Goal: Task Accomplishment & Management: Manage account settings

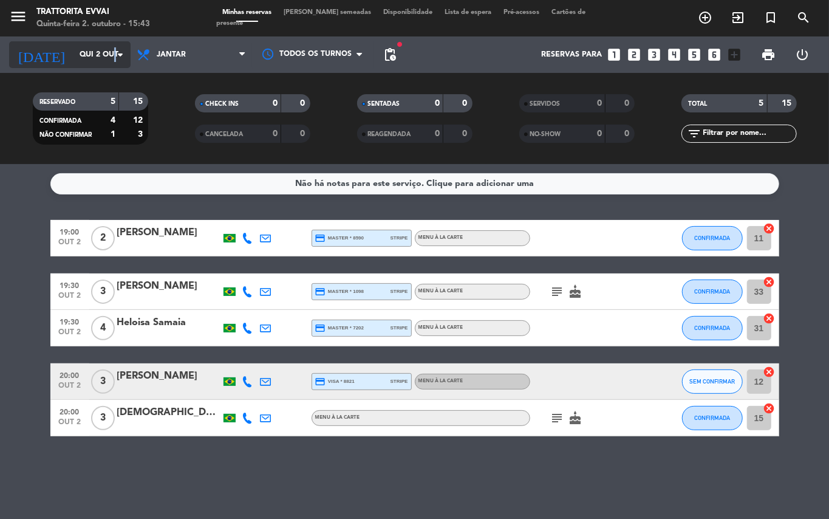
click at [115, 55] on icon "arrow_drop_down" at bounding box center [120, 54] width 15 height 15
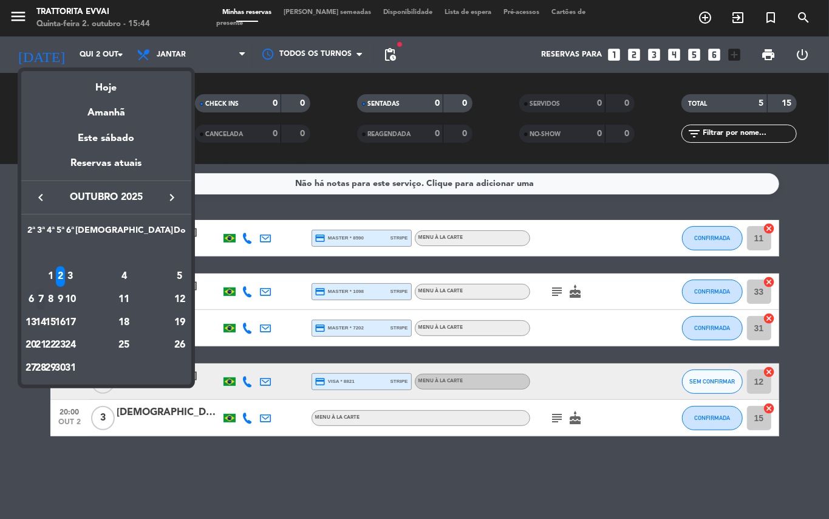
click at [46, 298] on div "7" at bounding box center [40, 299] width 9 height 21
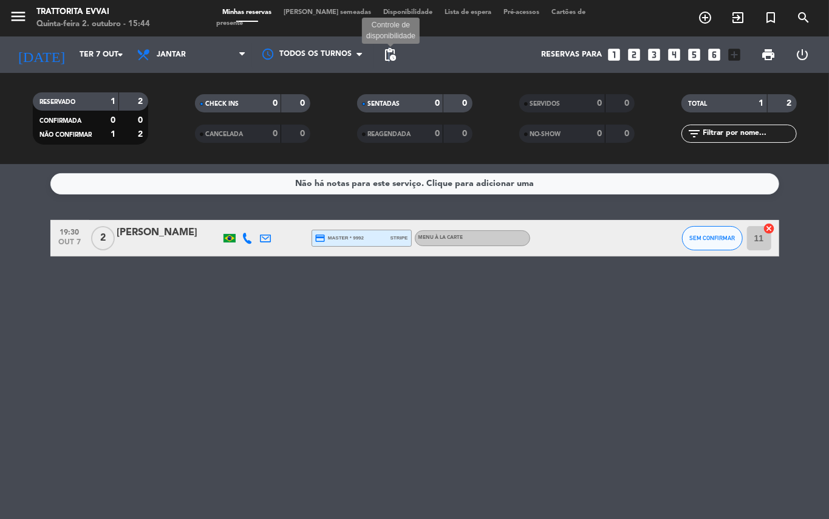
click at [389, 55] on span "pending_actions" at bounding box center [390, 54] width 15 height 15
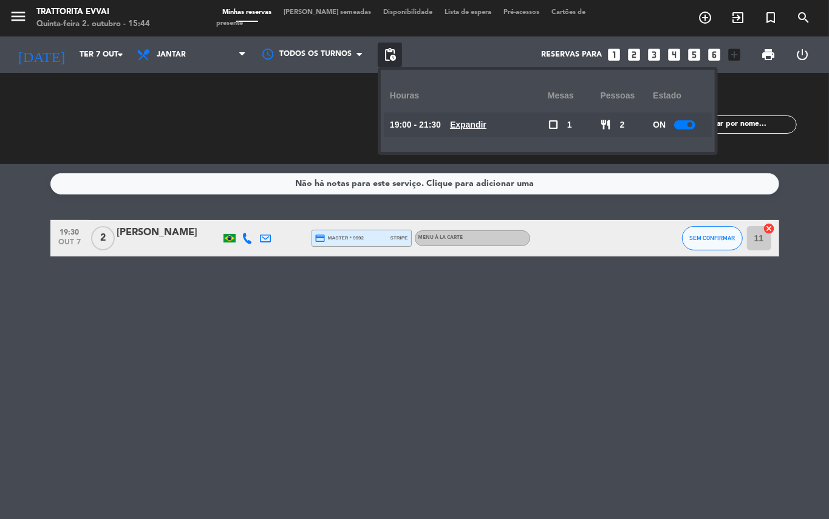
click at [469, 124] on u "Expandir" at bounding box center [468, 125] width 36 height 10
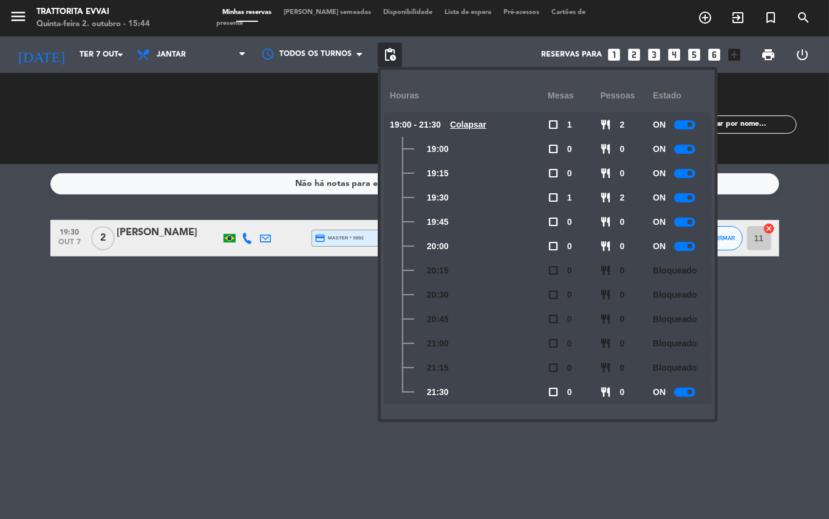
click at [689, 390] on div at bounding box center [684, 391] width 21 height 9
click at [686, 246] on div at bounding box center [684, 246] width 21 height 9
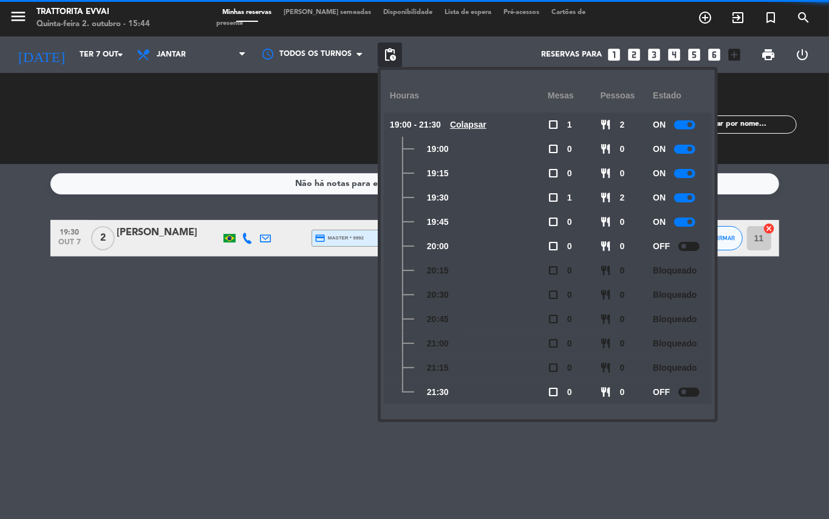
click at [686, 219] on div at bounding box center [684, 221] width 21 height 9
click at [686, 193] on div at bounding box center [684, 197] width 21 height 9
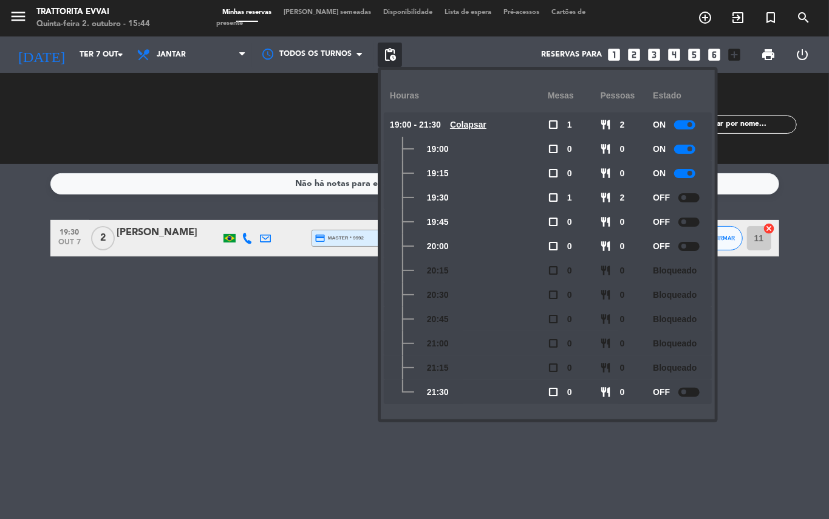
click at [686, 173] on div at bounding box center [684, 173] width 21 height 9
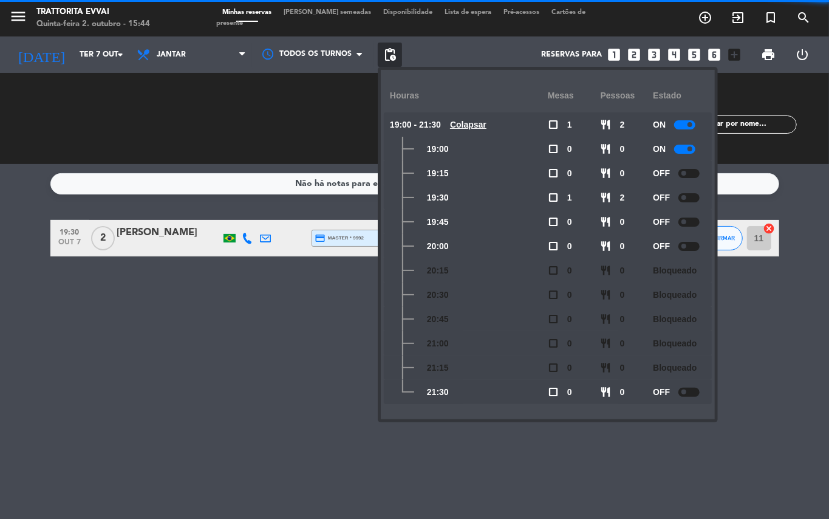
click at [683, 146] on div at bounding box center [684, 149] width 21 height 9
click at [683, 124] on div at bounding box center [684, 124] width 21 height 9
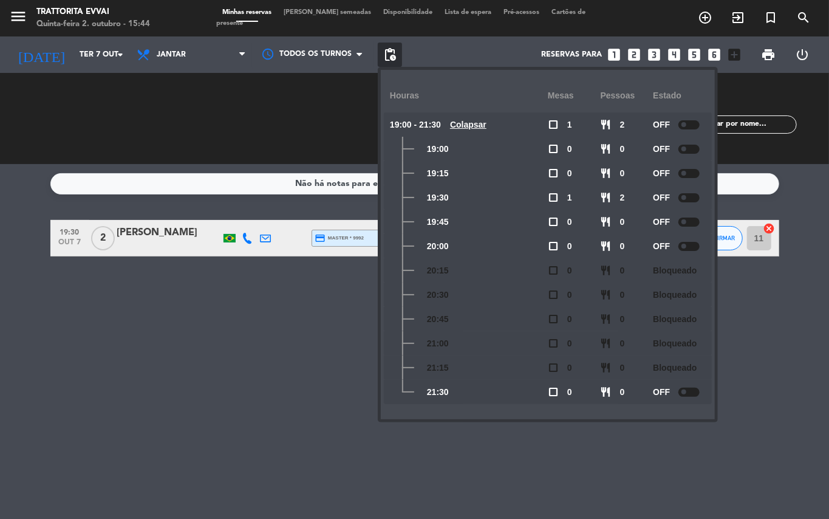
click at [341, 311] on div "Não há notas para este serviço. Clique para adicionar uma 19:30 [DATE] 2 [PERSO…" at bounding box center [414, 341] width 829 height 355
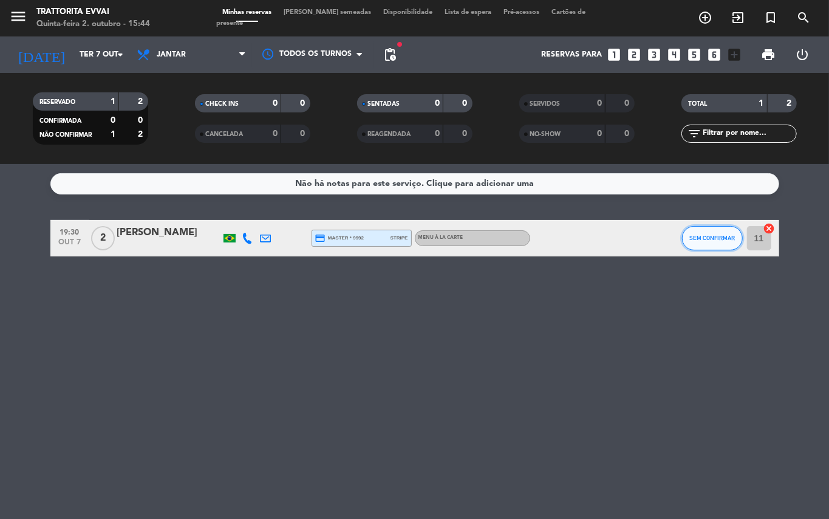
click at [705, 239] on span "SEM CONFIRMAR" at bounding box center [712, 237] width 46 height 7
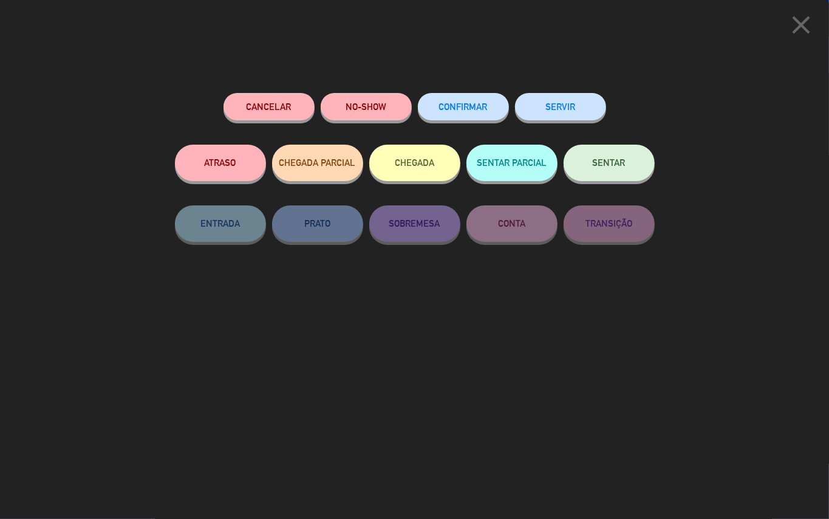
click at [477, 117] on button "CONFIRMAR" at bounding box center [463, 106] width 91 height 27
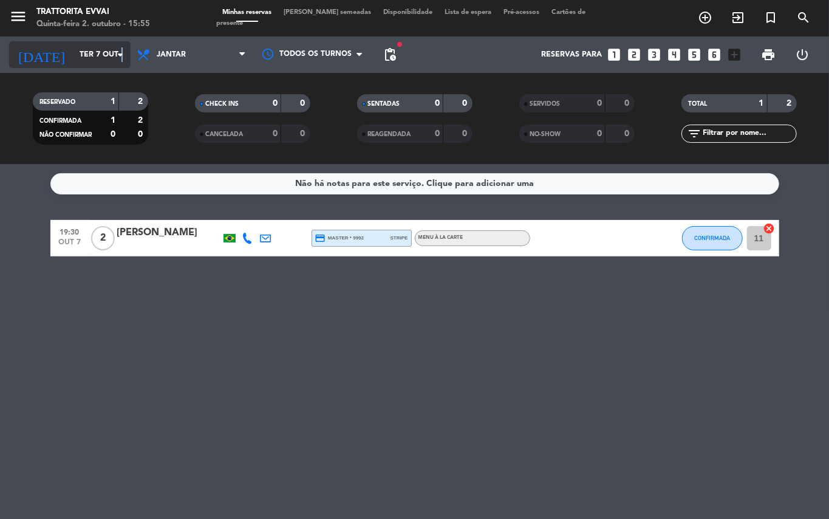
click at [121, 60] on icon "arrow_drop_down" at bounding box center [120, 54] width 15 height 15
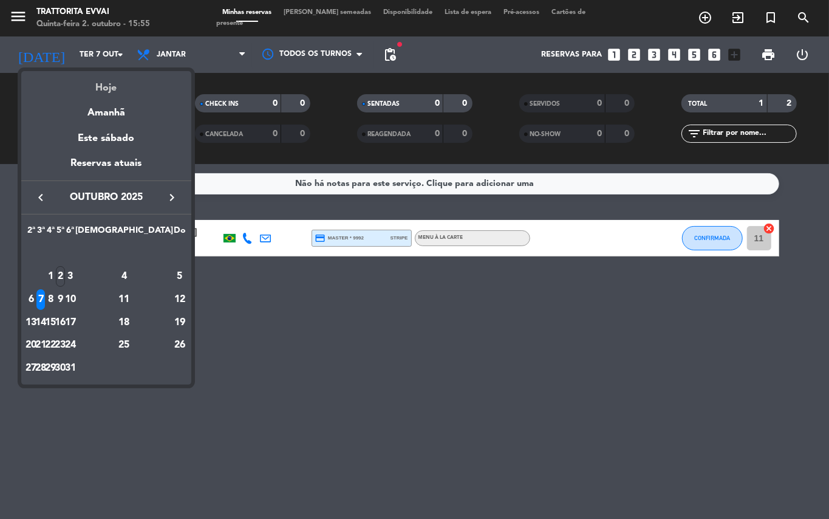
click at [106, 79] on div "Hoje" at bounding box center [106, 83] width 170 height 25
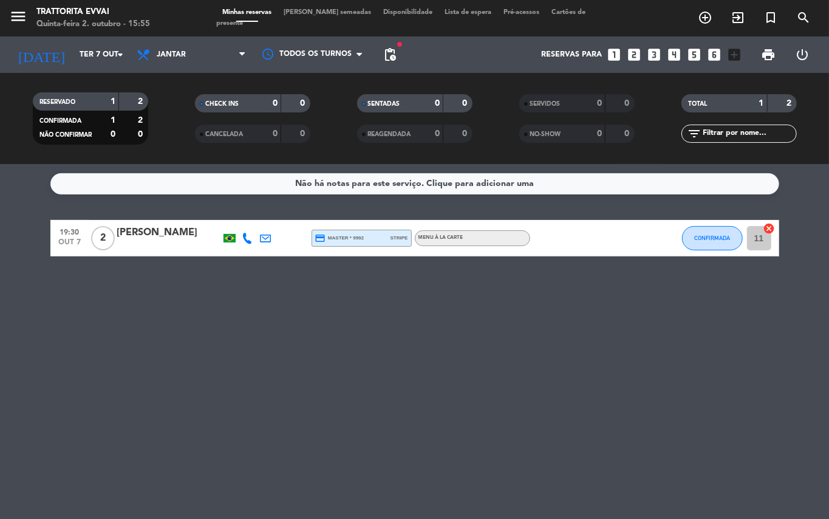
type input "Qui 2 out"
